Goal: Task Accomplishment & Management: Manage account settings

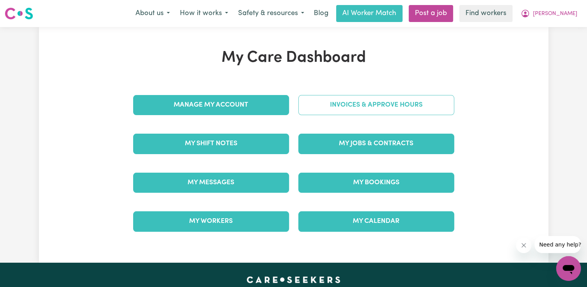
click at [341, 102] on link "Invoices & Approve Hours" at bounding box center [376, 105] width 156 height 20
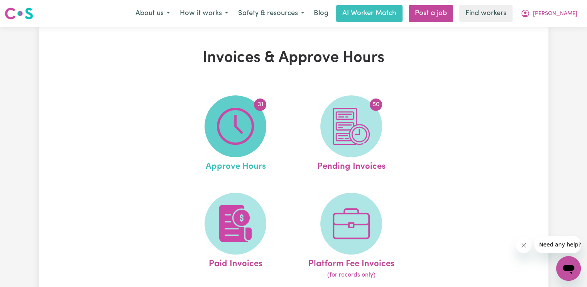
click at [240, 126] on img at bounding box center [235, 126] width 37 height 37
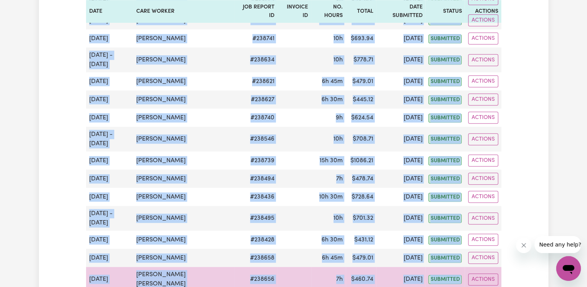
scroll to position [656, 0]
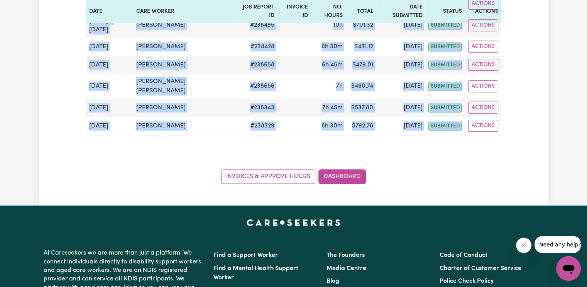
drag, startPoint x: 90, startPoint y: 163, endPoint x: 469, endPoint y: 131, distance: 381.2
copy div "[DATE] - [DATE] [PERSON_NAME] # 238933 10h $ 838.65 [DATE] submitted Actions [D…"
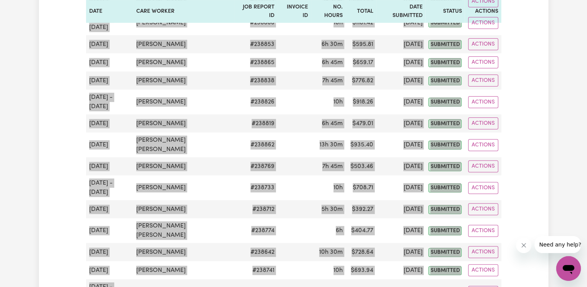
scroll to position [0, 0]
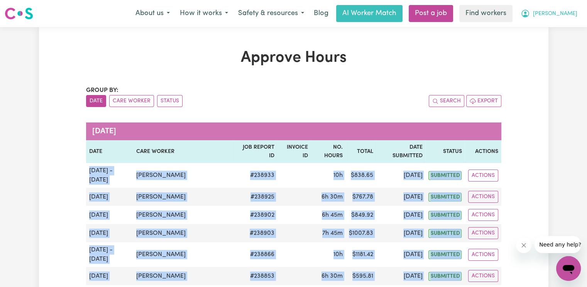
click at [560, 20] on button "[PERSON_NAME]" at bounding box center [549, 13] width 67 height 16
click at [560, 44] on link "Logout" at bounding box center [551, 44] width 61 height 15
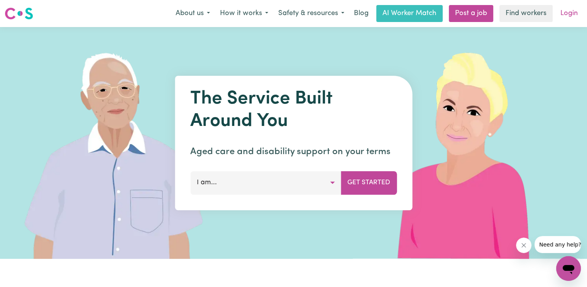
click at [576, 13] on link "Login" at bounding box center [569, 13] width 27 height 17
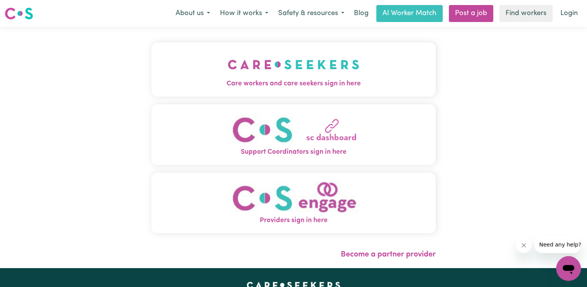
click at [139, 73] on div "Care workers and care seekers sign in here Support Coordinators sign in here Pr…" at bounding box center [293, 147] width 587 height 241
click at [259, 71] on img "Care workers and care seekers sign in here" at bounding box center [294, 64] width 132 height 29
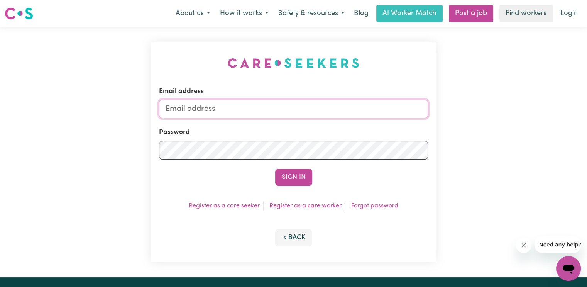
click at [194, 108] on input "Email address" at bounding box center [293, 109] width 269 height 19
type input "[PERSON_NAME][EMAIL_ADDRESS][DOMAIN_NAME]"
click at [275, 169] on button "Sign In" at bounding box center [293, 177] width 37 height 17
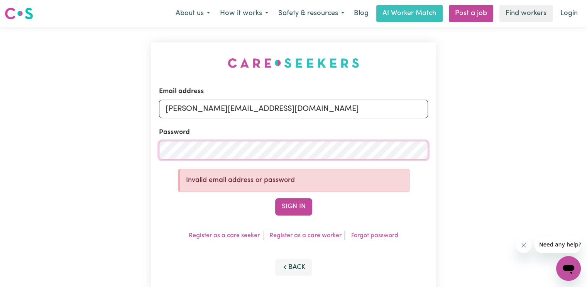
click at [71, 143] on div "Email address [PERSON_NAME][EMAIL_ADDRESS][DOMAIN_NAME] Password Invalid email …" at bounding box center [293, 166] width 587 height 279
click at [275, 198] on button "Sign In" at bounding box center [293, 206] width 37 height 17
